Goal: Information Seeking & Learning: Learn about a topic

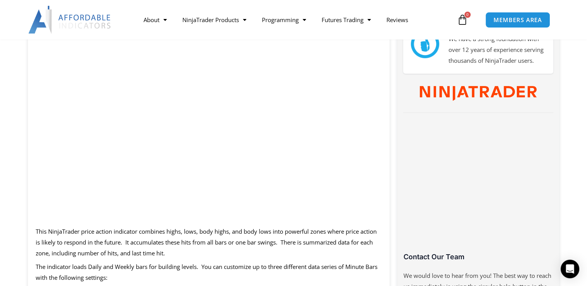
scroll to position [400, 0]
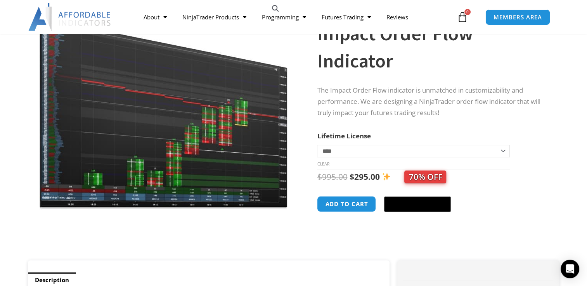
scroll to position [88, 0]
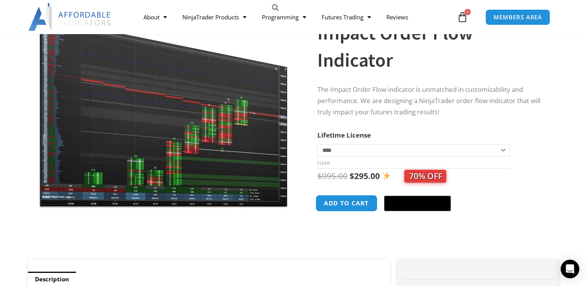
click at [347, 210] on button "Add to cart" at bounding box center [347, 203] width 62 height 17
click at [348, 203] on button "Add to cart" at bounding box center [347, 203] width 62 height 17
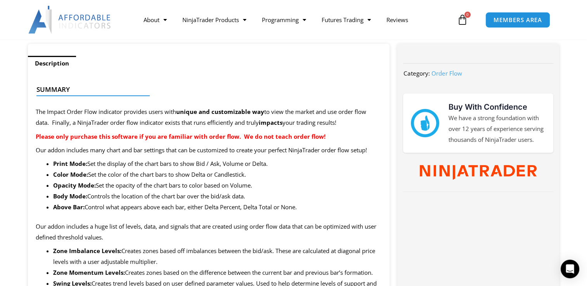
scroll to position [317, 0]
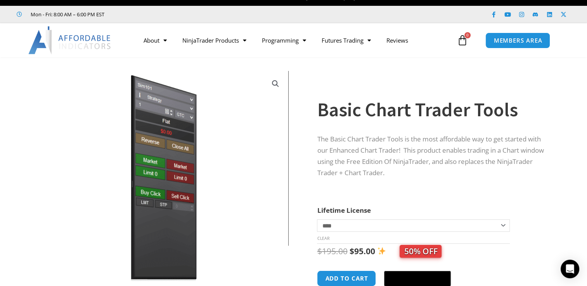
scroll to position [7, 0]
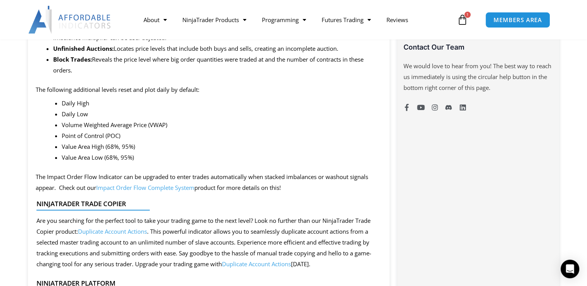
scroll to position [683, 0]
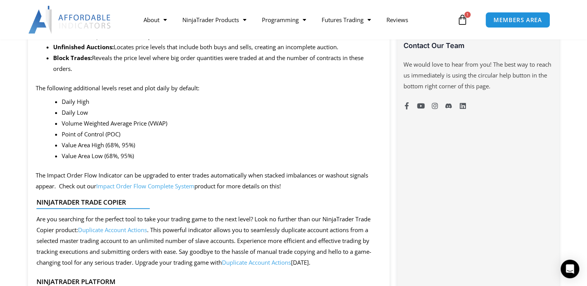
click at [149, 186] on link "Impact Order Flow Complete System" at bounding box center [145, 186] width 98 height 8
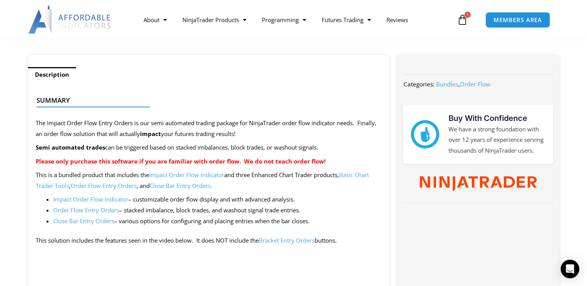
scroll to position [290, 0]
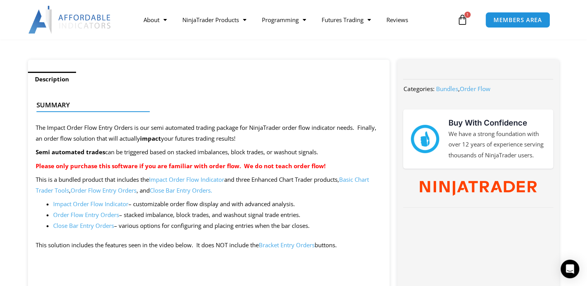
click at [88, 217] on link "Order Flow Entry Orders" at bounding box center [86, 215] width 66 height 8
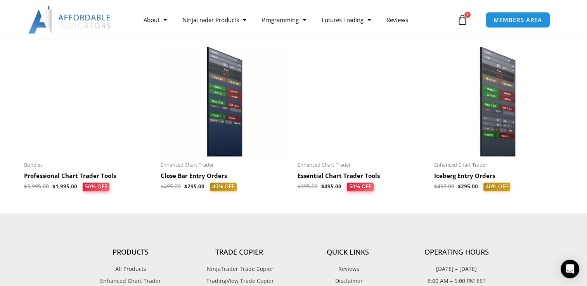
scroll to position [976, 0]
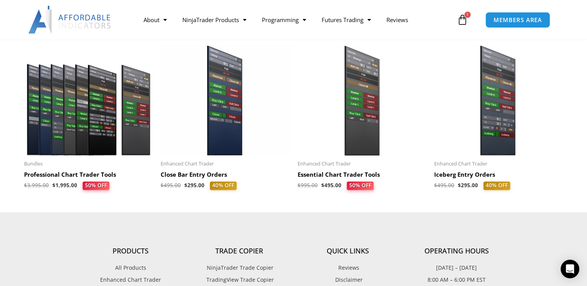
click at [77, 140] on img at bounding box center [88, 100] width 129 height 111
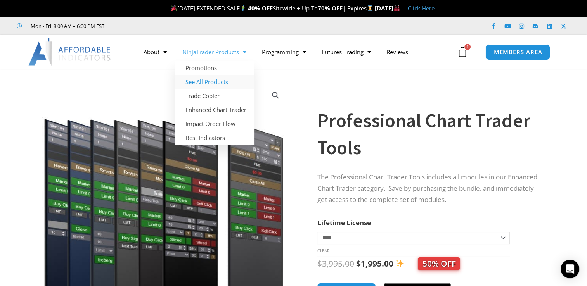
click at [210, 81] on link "See All Products" at bounding box center [215, 82] width 80 height 14
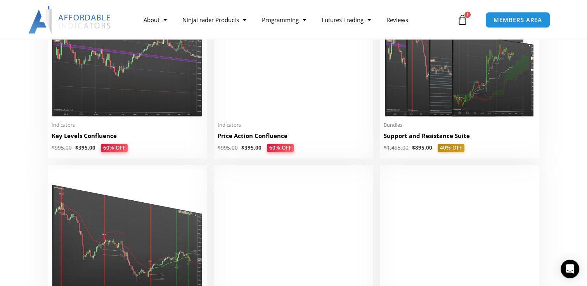
scroll to position [1141, 0]
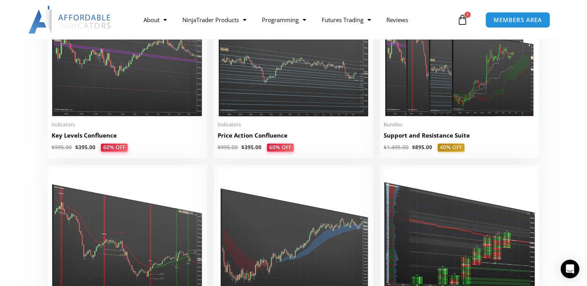
click at [321, 127] on span "Indicators" at bounding box center [294, 124] width 152 height 7
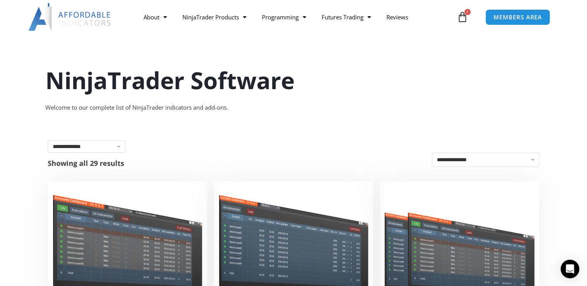
scroll to position [37, 0]
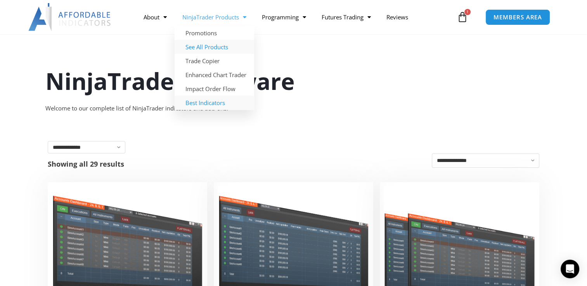
click at [205, 106] on link "Best Indicators" at bounding box center [215, 103] width 80 height 14
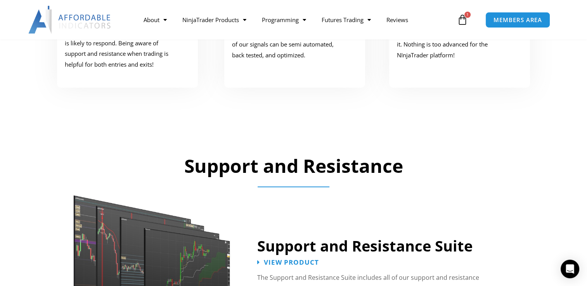
scroll to position [530, 0]
